Goal: Task Accomplishment & Management: Complete application form

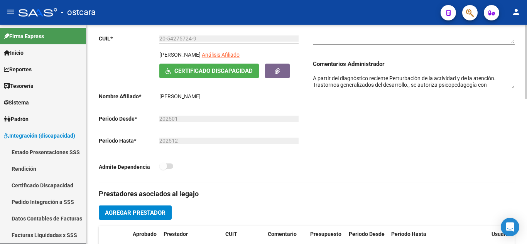
scroll to position [39, 0]
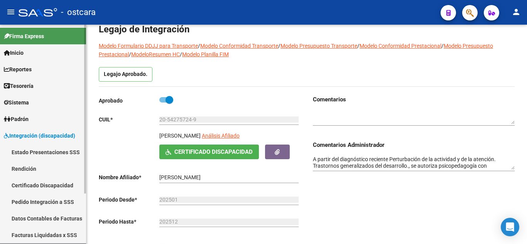
click at [37, 183] on link "Certificado Discapacidad" at bounding box center [43, 185] width 86 height 17
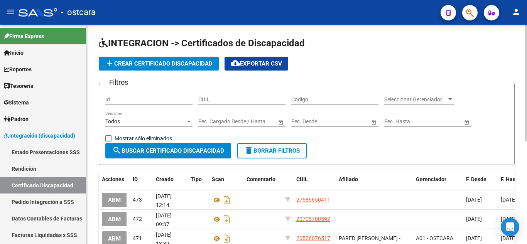
click at [156, 64] on span "add Crear Certificado Discapacidad" at bounding box center [159, 63] width 108 height 7
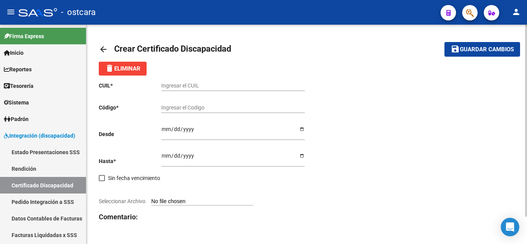
click at [191, 85] on input "Ingresar el CUIL" at bounding box center [233, 86] width 144 height 7
type input "27-57709586-3"
click at [205, 108] on input "Ingresar el Codigo" at bounding box center [233, 108] width 144 height 7
type input "ARG01000577095862025082020350820SAN228"
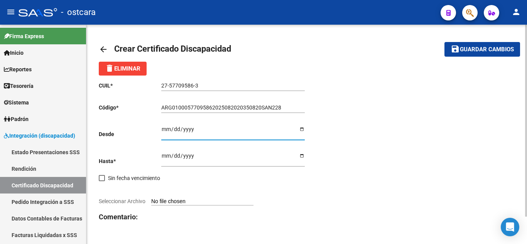
click at [163, 128] on input "Ingresar fec. Desde" at bounding box center [233, 132] width 144 height 12
type input "[DATE]"
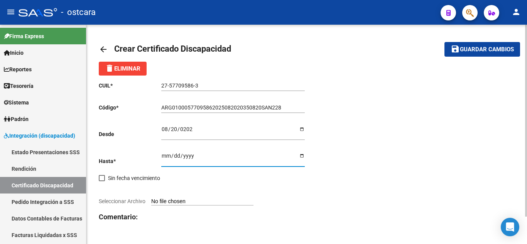
click at [163, 154] on input "Ingresar fec. Hasta" at bounding box center [233, 159] width 144 height 12
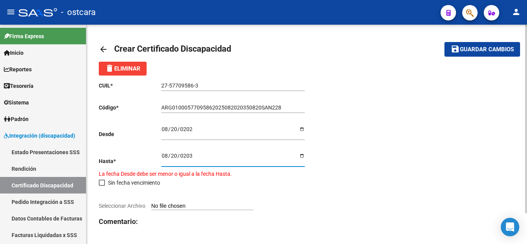
type input "[DATE]"
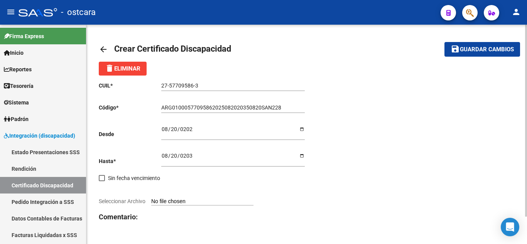
click at [178, 199] on input "Seleccionar Archivo" at bounding box center [202, 201] width 102 height 7
type input "C:\fakepath\[PERSON_NAME] CUD.pdf"
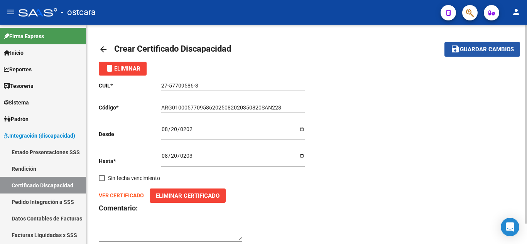
click at [470, 51] on span "Guardar cambios" at bounding box center [487, 49] width 54 height 7
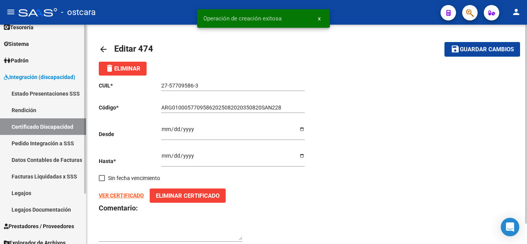
scroll to position [66, 0]
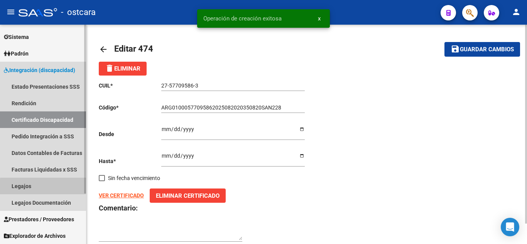
click at [48, 188] on link "Legajos" at bounding box center [43, 186] width 86 height 17
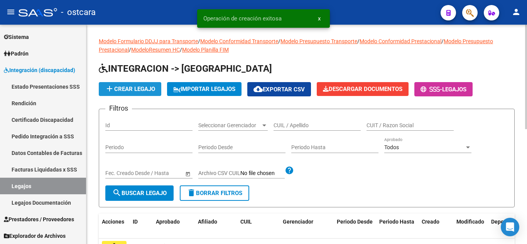
click at [140, 89] on span "add Crear Legajo" at bounding box center [130, 89] width 50 height 7
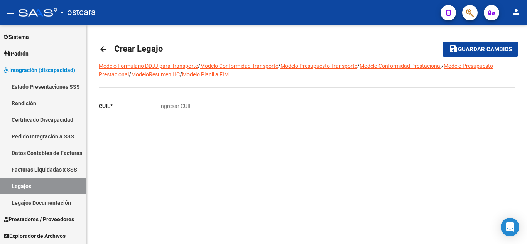
click at [195, 106] on input "Ingresar CUIL" at bounding box center [228, 106] width 139 height 7
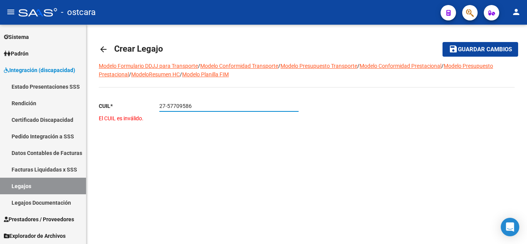
type input "27-57709586-3"
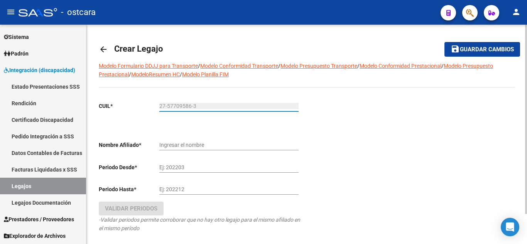
type input "NEGRO [PERSON_NAME]"
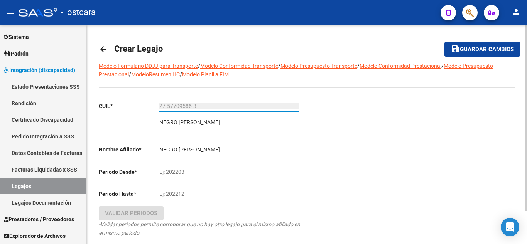
type input "27-57709586-3"
click at [174, 173] on input "Ej: 202203" at bounding box center [228, 172] width 139 height 7
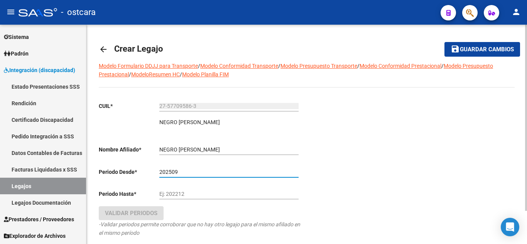
type input "202509"
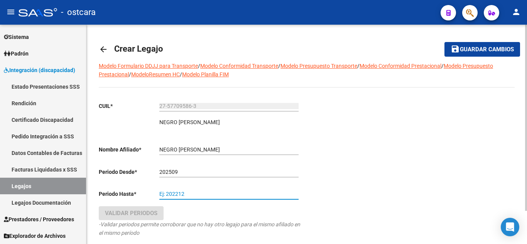
click at [179, 194] on input "Ej: 202212" at bounding box center [228, 194] width 139 height 7
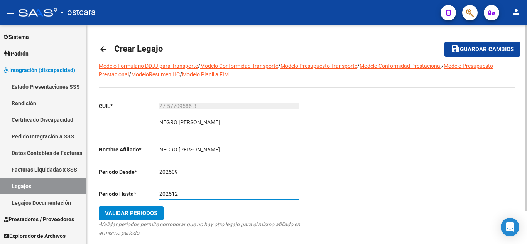
type input "202512"
click at [152, 210] on span "Validar Periodos" at bounding box center [131, 213] width 52 height 7
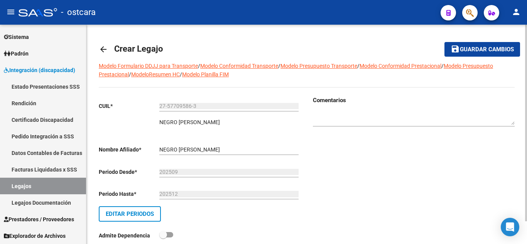
click at [341, 122] on textarea at bounding box center [414, 118] width 202 height 15
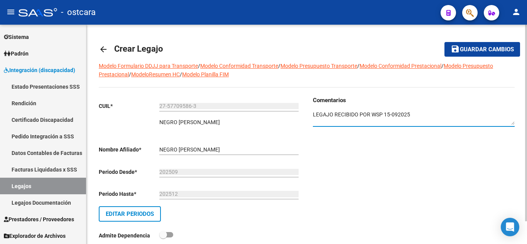
click at [397, 113] on textarea at bounding box center [414, 118] width 202 height 15
click at [390, 114] on textarea at bounding box center [414, 118] width 202 height 15
type textarea "LEGAJO RECIBIDO POR WSP [DATE]"
click at [467, 51] on span "Guardar cambios" at bounding box center [487, 49] width 54 height 7
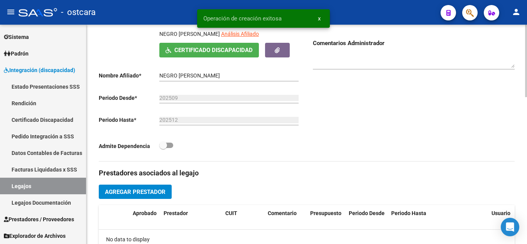
scroll to position [232, 0]
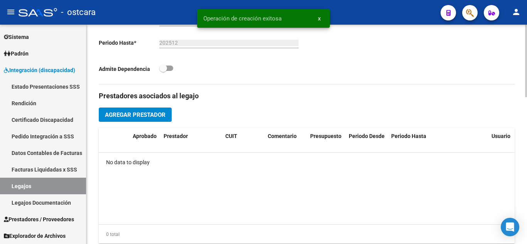
click at [126, 117] on span "Agregar Prestador" at bounding box center [135, 115] width 61 height 7
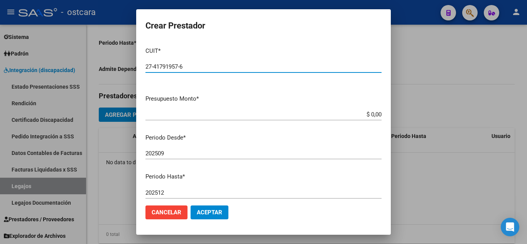
type input "27-41791957-6"
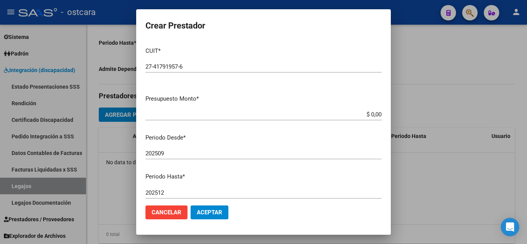
click at [376, 113] on app-form-text-field "Presupuesto Monto * $ 0,00 Ingresar el monto" at bounding box center [266, 107] width 242 height 24
click at [375, 113] on input "$ 0,00" at bounding box center [263, 114] width 236 height 7
type input "$ 0,01"
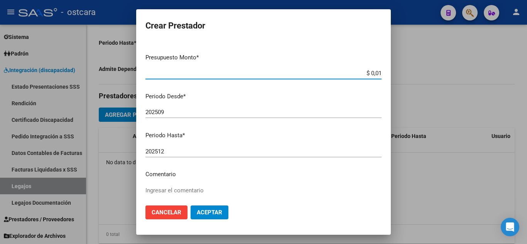
scroll to position [106, 0]
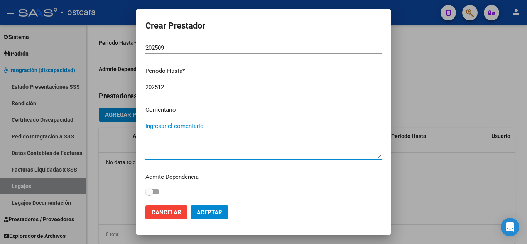
click at [200, 127] on textarea "Ingresar el comentario" at bounding box center [263, 140] width 236 height 36
type textarea "PSICOPEDAGOGIA"
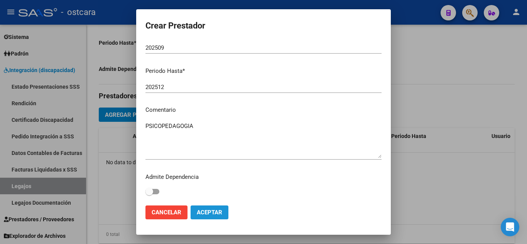
click at [218, 213] on span "Aceptar" at bounding box center [209, 212] width 25 height 7
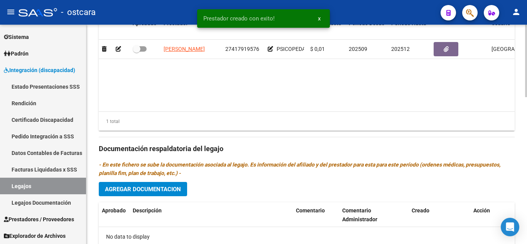
scroll to position [347, 0]
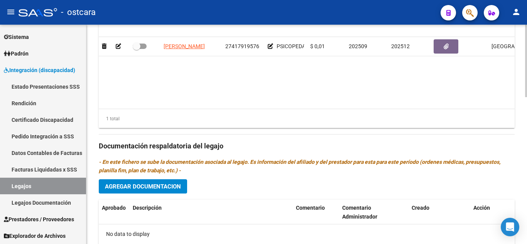
click at [147, 187] on span "Agregar Documentacion" at bounding box center [143, 186] width 76 height 7
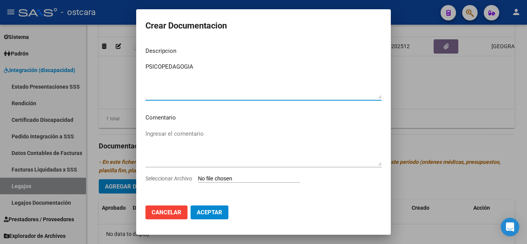
type textarea "PSICOPEDAGOGIA"
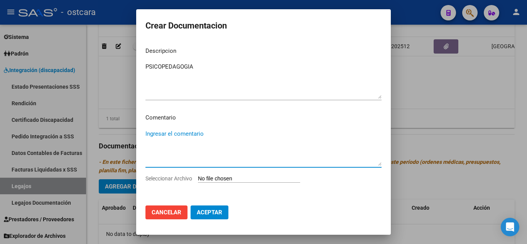
click at [179, 136] on textarea "Ingresar el comentario" at bounding box center [263, 148] width 236 height 36
type textarea "LEGAJO SEP"
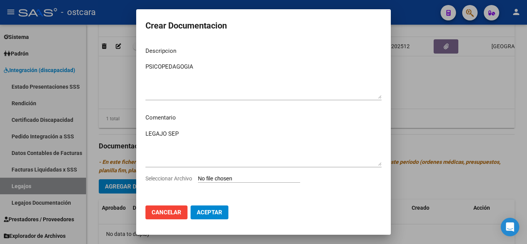
click at [248, 181] on input "Seleccionar Archivo" at bounding box center [249, 179] width 102 height 7
type input "C:\fakepath\NEGRO [PERSON_NAME] PSICOP LEGAJO [DATE].pdf"
click at [215, 213] on span "Aceptar" at bounding box center [209, 212] width 25 height 7
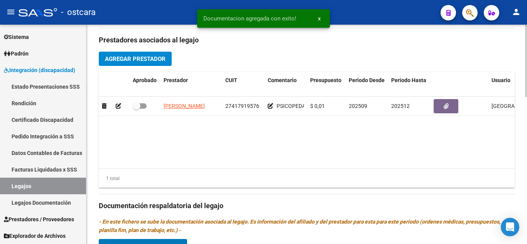
scroll to position [270, 0]
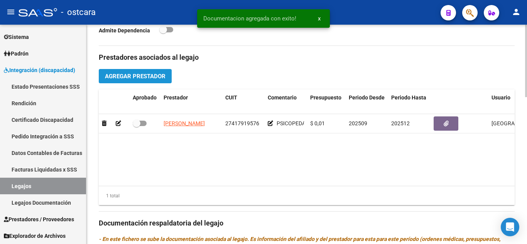
click at [142, 78] on span "Agregar Prestador" at bounding box center [135, 76] width 61 height 7
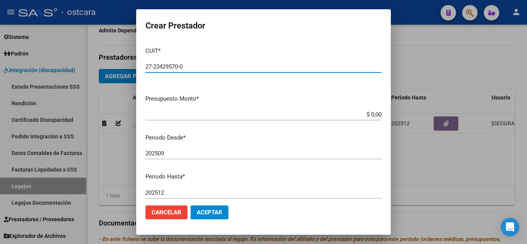
type input "27-23429570-0"
click at [375, 115] on input "$ 0,00" at bounding box center [263, 114] width 236 height 7
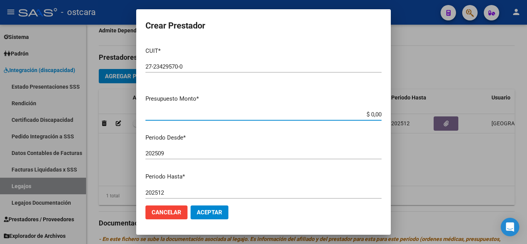
type input "$ 0,01"
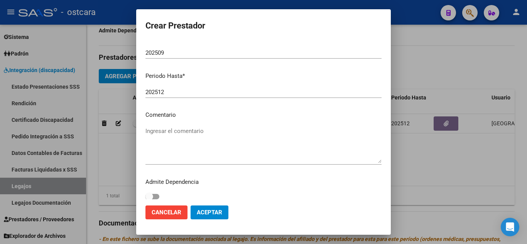
scroll to position [106, 0]
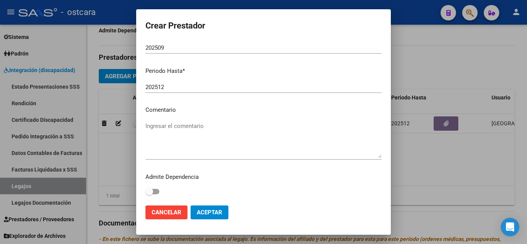
click at [167, 126] on textarea "Ingresar el comentario" at bounding box center [263, 140] width 236 height 36
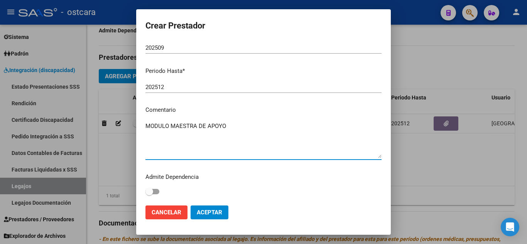
type textarea "MODULO MAESTRA DE APOYO"
click at [215, 212] on span "Aceptar" at bounding box center [209, 212] width 25 height 7
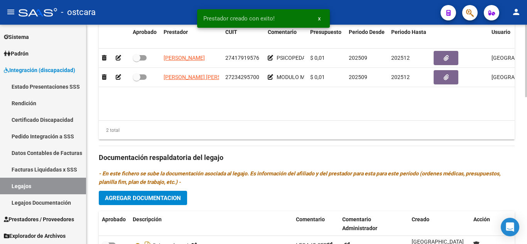
scroll to position [386, 0]
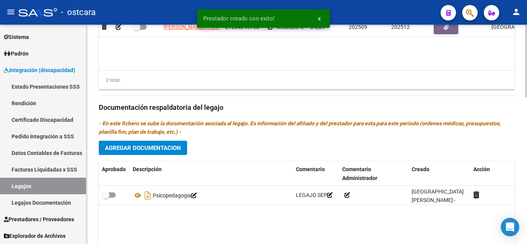
click at [151, 148] on span "Agregar Documentacion" at bounding box center [143, 148] width 76 height 7
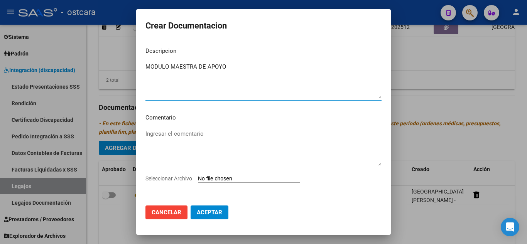
type textarea "MODULO MAESTRA DE APOYO"
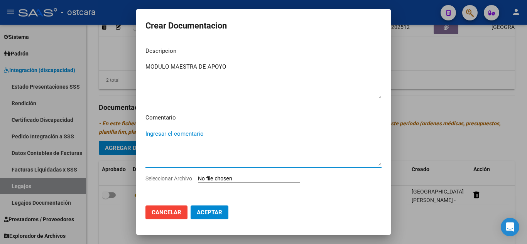
click at [159, 134] on textarea "Ingresar el comentario" at bounding box center [263, 148] width 236 height 36
type textarea "LEGAJO SEP"
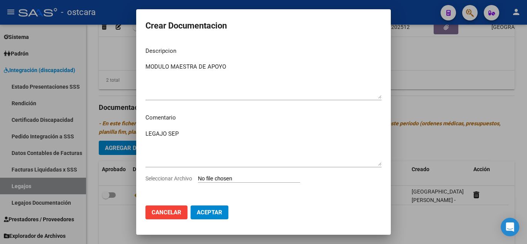
click at [229, 181] on input "Seleccionar Archivo" at bounding box center [249, 179] width 102 height 7
type input "C:\fakepath\NEGRO [PERSON_NAME] MMA [DATE].pdf"
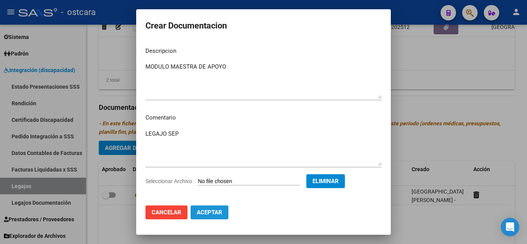
click at [215, 209] on span "Aceptar" at bounding box center [209, 212] width 25 height 7
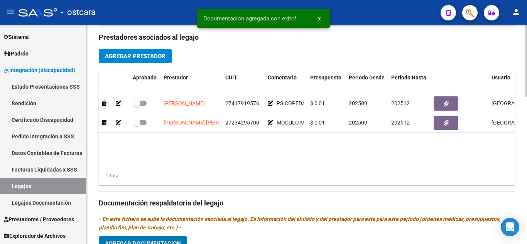
scroll to position [270, 0]
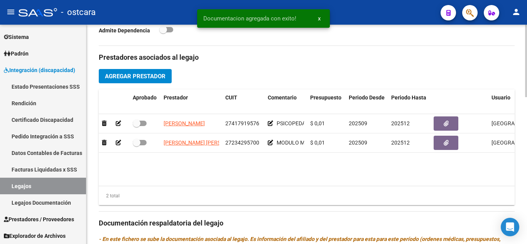
click at [149, 81] on button "Agregar Prestador" at bounding box center [135, 76] width 73 height 14
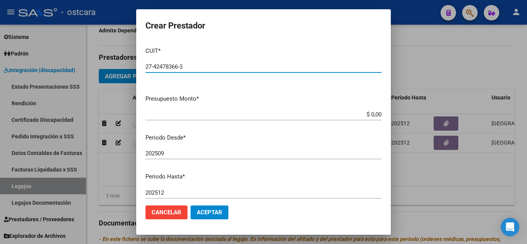
type input "27-42478366-3"
click at [374, 113] on input "$ 0,00" at bounding box center [263, 114] width 236 height 7
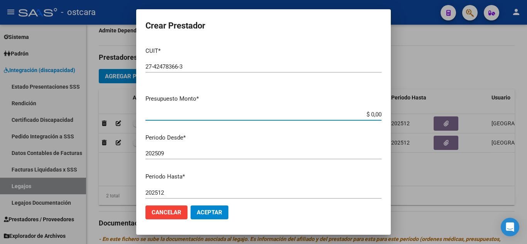
type input "$ 0,01"
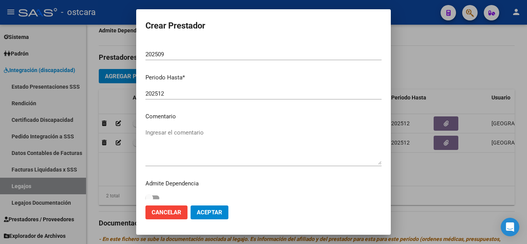
scroll to position [106, 0]
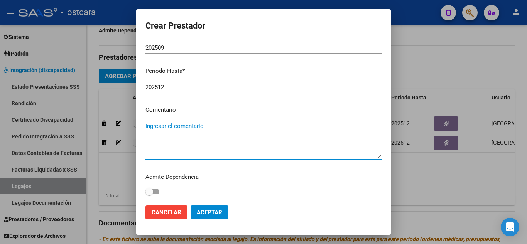
click at [176, 129] on textarea "Ingresar el comentario" at bounding box center [263, 140] width 236 height 36
type textarea "PSICOLOGIA"
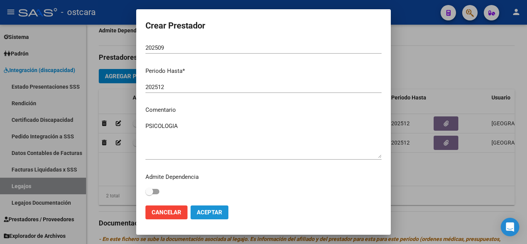
click at [206, 207] on button "Aceptar" at bounding box center [210, 213] width 38 height 14
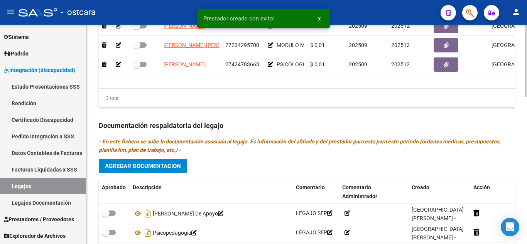
scroll to position [386, 0]
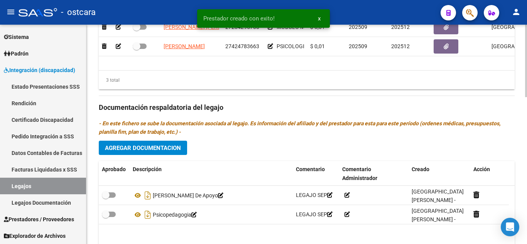
click at [160, 150] on span "Agregar Documentacion" at bounding box center [143, 148] width 76 height 7
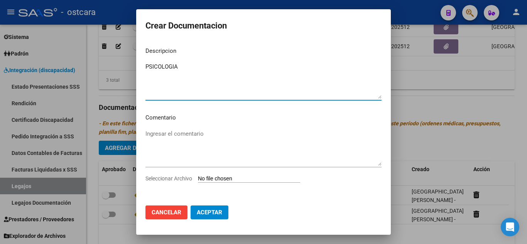
type textarea "PSICOLOGIA"
click at [163, 132] on textarea "Ingresar el comentario" at bounding box center [263, 148] width 236 height 36
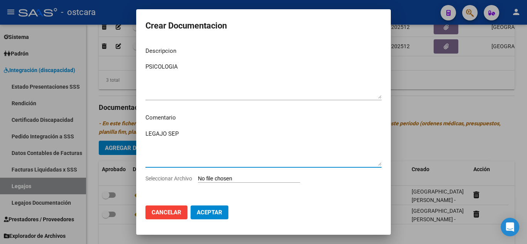
type textarea "LEGAJO SEP"
click at [242, 177] on input "Seleccionar Archivo" at bounding box center [249, 179] width 102 height 7
type input "C:\fakepath\NEGRO [PERSON_NAME] PSICO LEGAJO [DATE].pdf"
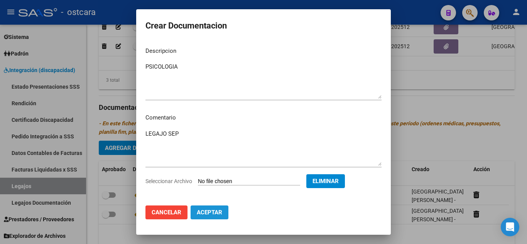
click at [206, 215] on span "Aceptar" at bounding box center [209, 212] width 25 height 7
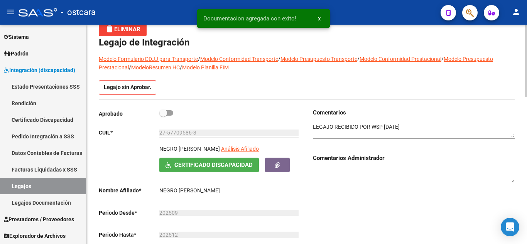
scroll to position [0, 0]
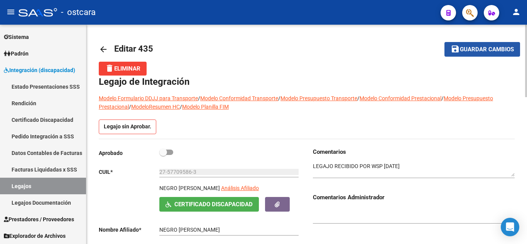
click at [478, 46] on span "save Guardar cambios" at bounding box center [482, 49] width 63 height 7
